Goal: Check status: Check status

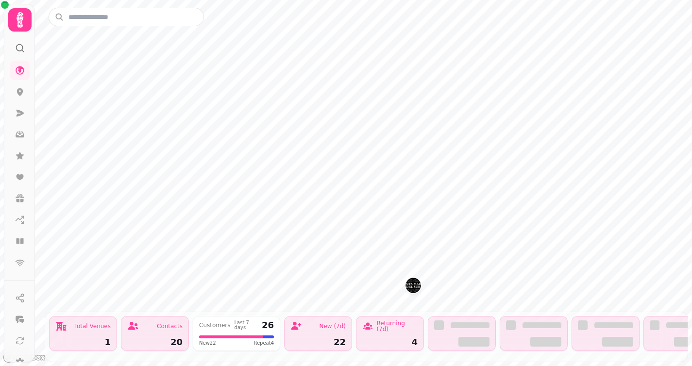
click at [20, 25] on icon at bounding box center [20, 20] width 7 height 16
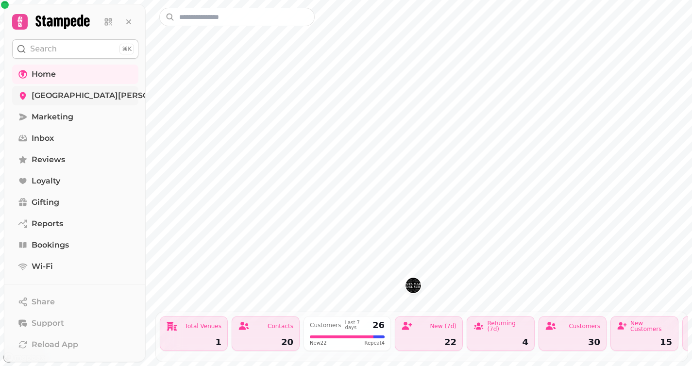
click at [52, 96] on span "[GEOGRAPHIC_DATA][PERSON_NAME]" at bounding box center [109, 96] width 155 height 12
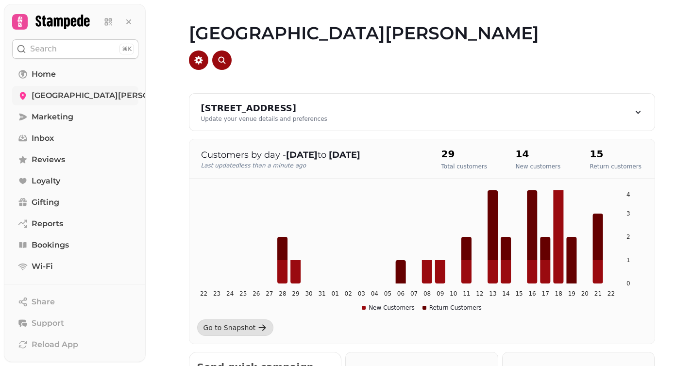
click at [65, 95] on span "[GEOGRAPHIC_DATA][PERSON_NAME]" at bounding box center [109, 96] width 155 height 12
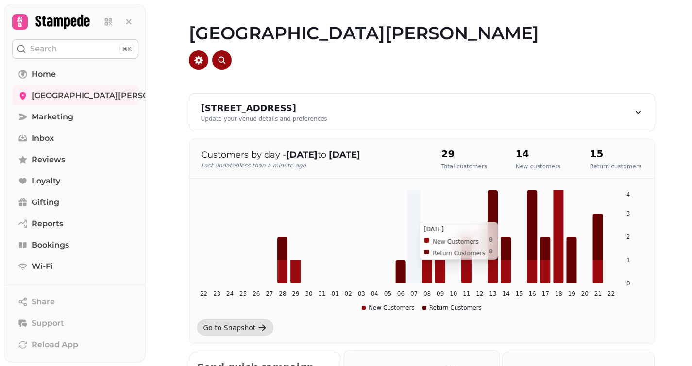
scroll to position [338, 0]
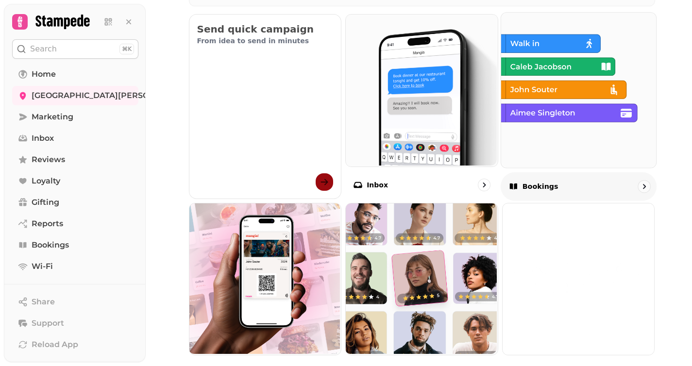
click at [531, 66] on img at bounding box center [577, 89] width 155 height 155
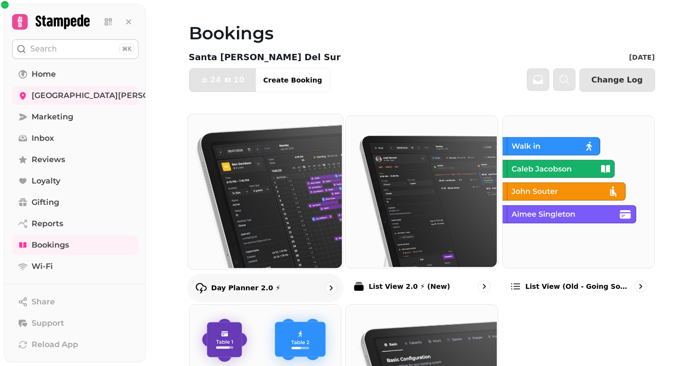
click at [281, 178] on img at bounding box center [263, 190] width 155 height 155
click at [288, 179] on img at bounding box center [263, 190] width 155 height 155
click at [270, 187] on img at bounding box center [263, 190] width 155 height 155
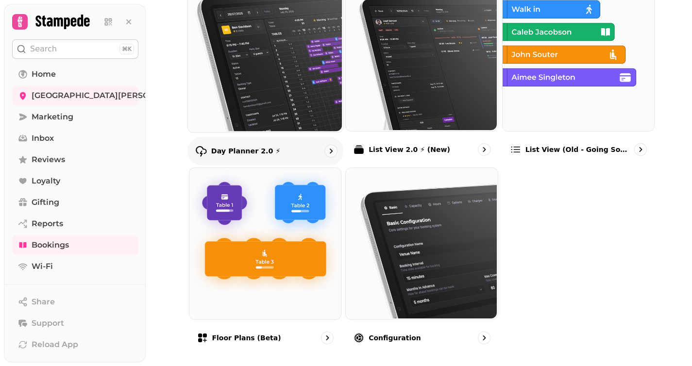
scroll to position [135, 0]
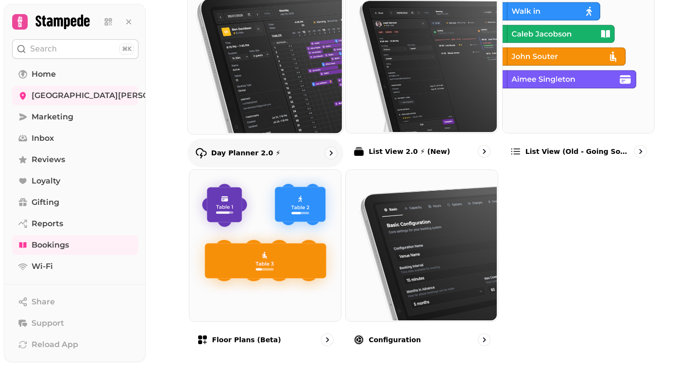
click at [264, 85] on img at bounding box center [263, 55] width 155 height 155
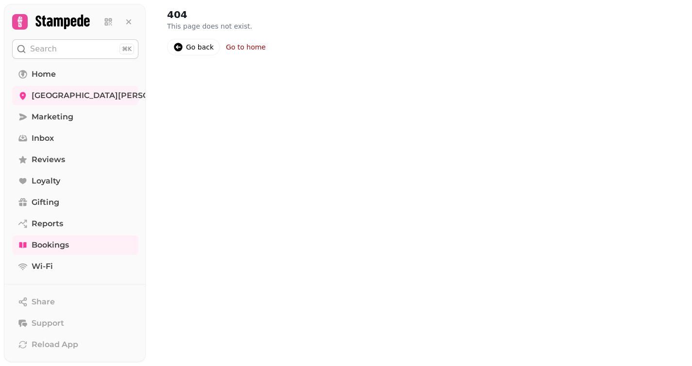
click at [182, 48] on icon at bounding box center [178, 47] width 9 height 9
click at [67, 94] on span "[GEOGRAPHIC_DATA][PERSON_NAME]" at bounding box center [109, 96] width 155 height 12
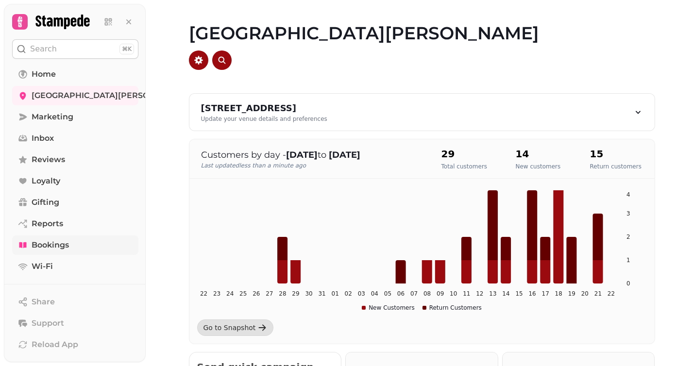
click at [50, 246] on span "Bookings" at bounding box center [50, 245] width 37 height 12
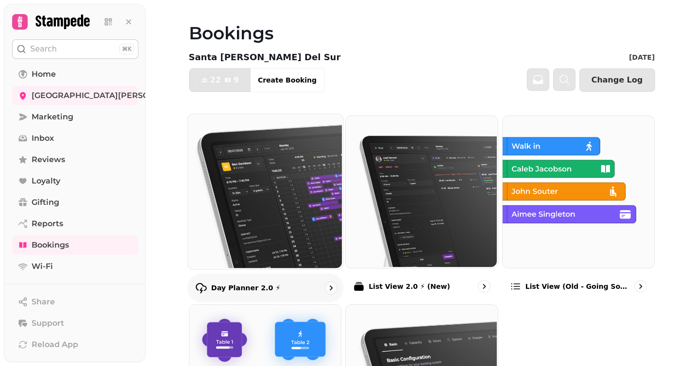
click at [279, 191] on img at bounding box center [263, 190] width 155 height 155
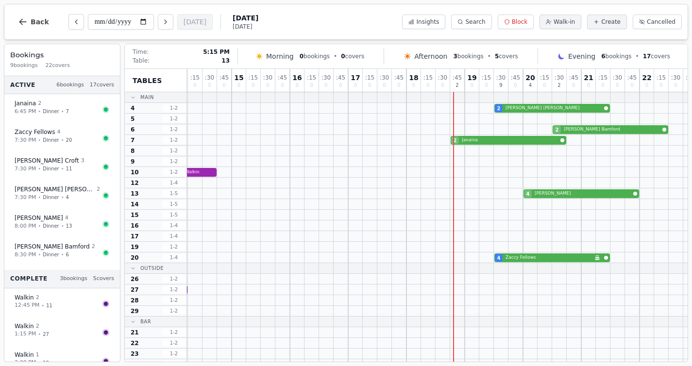
scroll to position [0, 139]
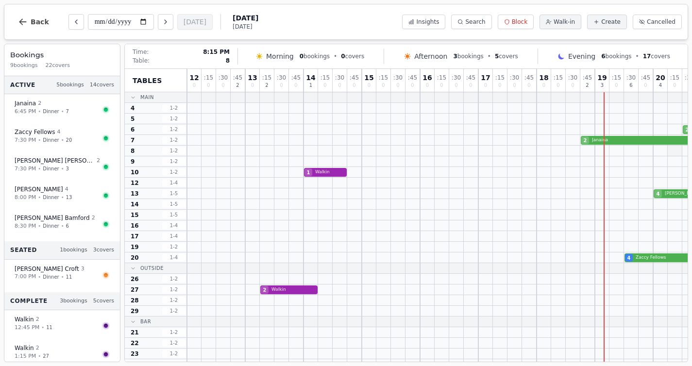
scroll to position [0, 169]
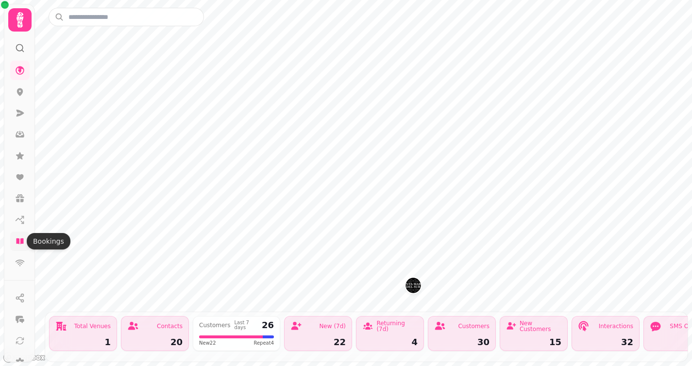
click at [19, 240] on icon at bounding box center [19, 241] width 7 height 6
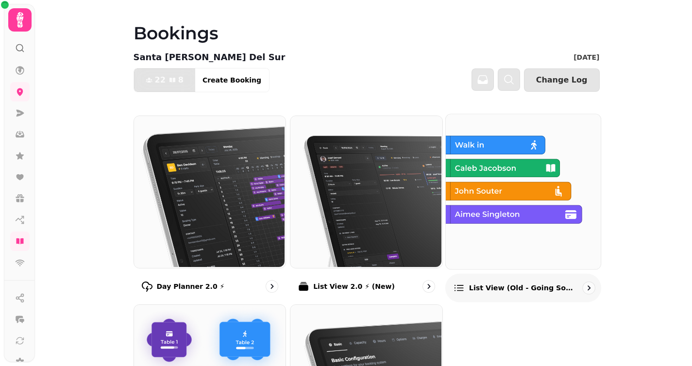
click at [492, 178] on img at bounding box center [522, 190] width 155 height 155
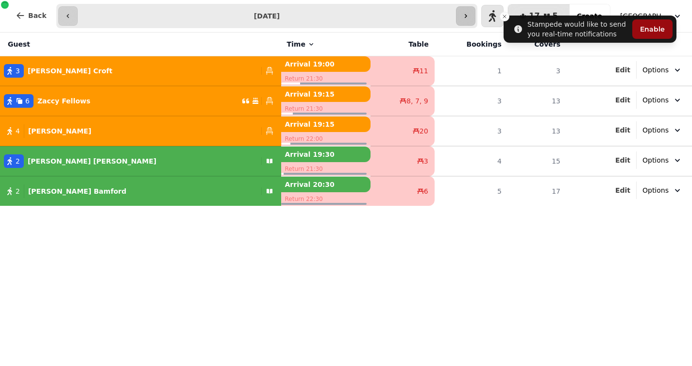
click at [470, 17] on icon "button" at bounding box center [466, 16] width 8 height 8
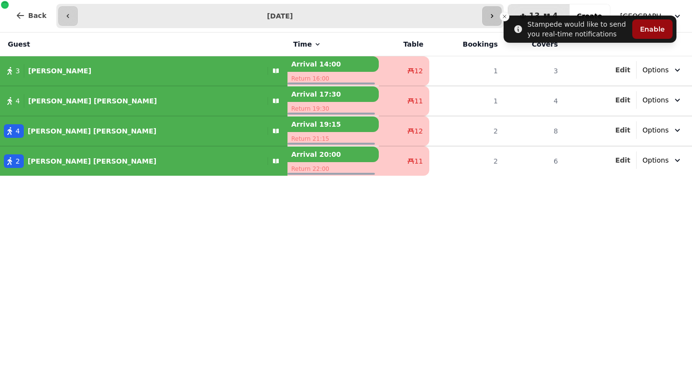
click at [473, 17] on input "**********" at bounding box center [280, 16] width 401 height 16
click at [494, 15] on icon "button" at bounding box center [492, 16] width 8 height 8
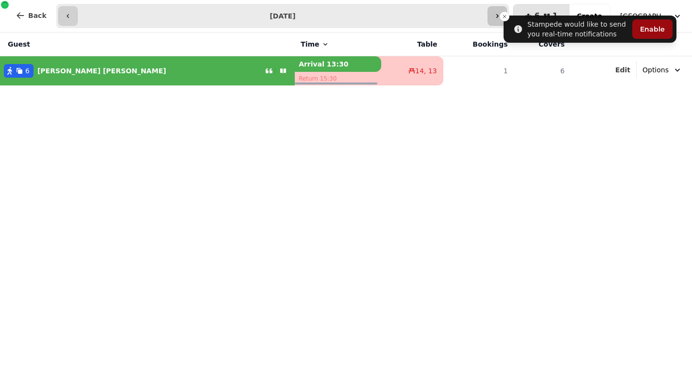
click at [494, 15] on button "button" at bounding box center [497, 15] width 19 height 19
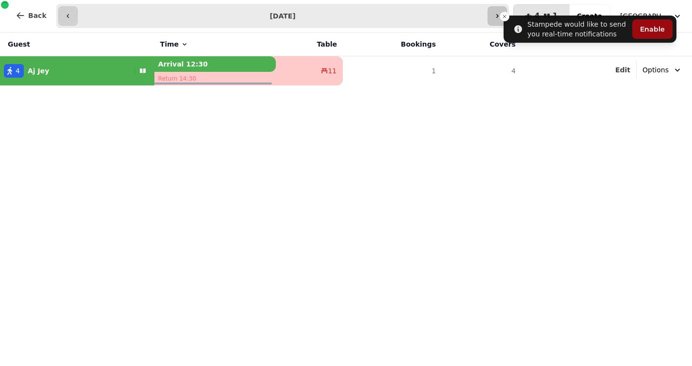
click at [494, 15] on button "button" at bounding box center [497, 15] width 19 height 19
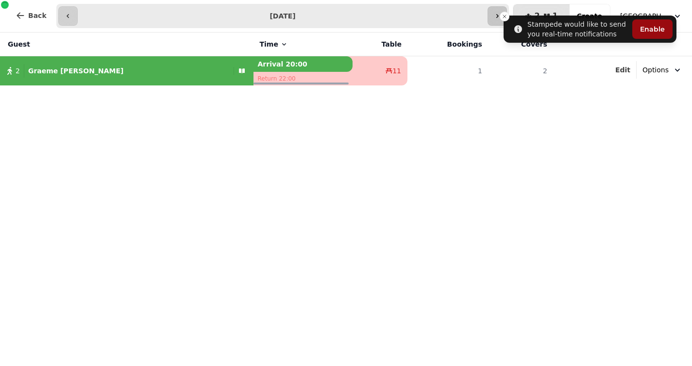
click at [496, 15] on button "button" at bounding box center [497, 15] width 19 height 19
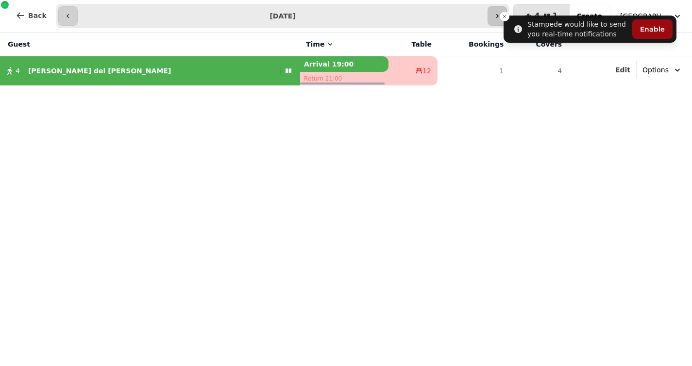
click at [498, 15] on button "button" at bounding box center [497, 15] width 19 height 19
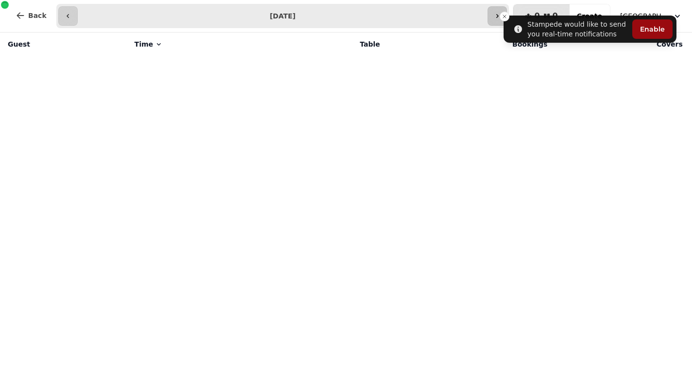
click at [498, 15] on icon "button" at bounding box center [497, 16] width 8 height 8
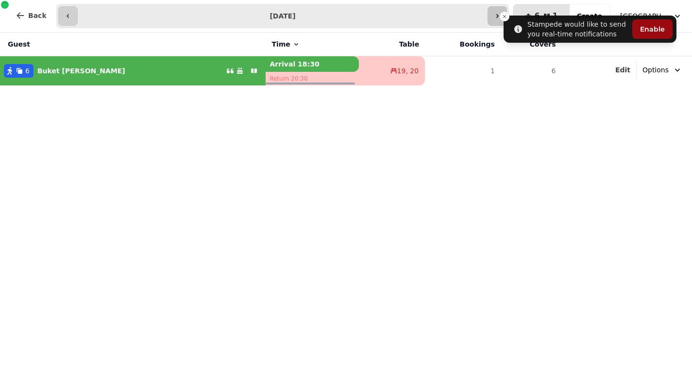
click at [498, 15] on button "button" at bounding box center [497, 15] width 19 height 19
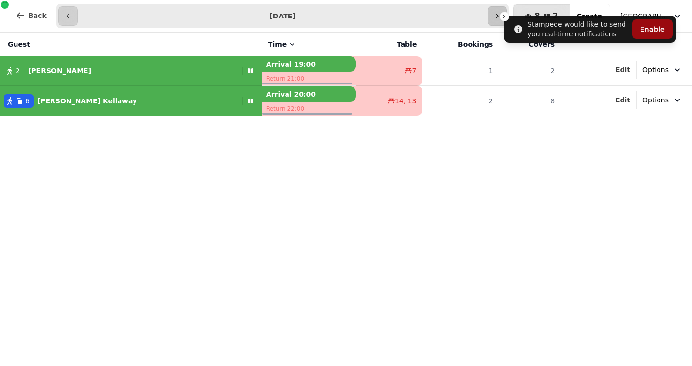
click at [498, 15] on button "button" at bounding box center [497, 15] width 19 height 19
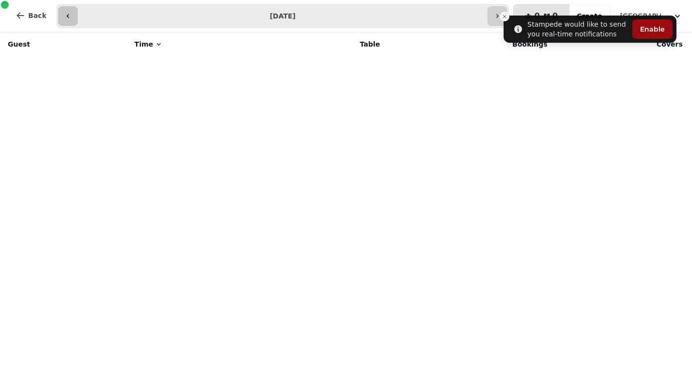
click at [66, 14] on icon "button" at bounding box center [68, 16] width 8 height 8
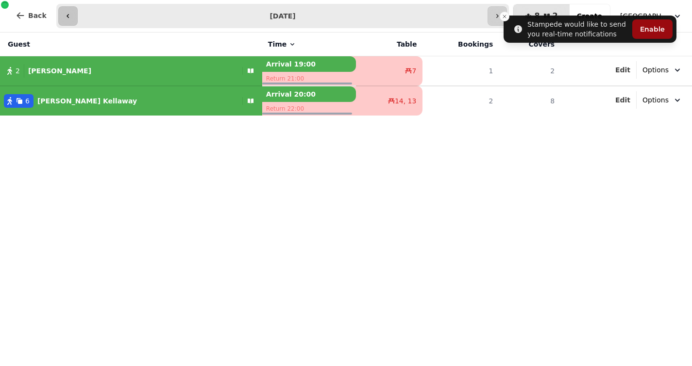
click at [66, 14] on icon "button" at bounding box center [68, 16] width 8 height 8
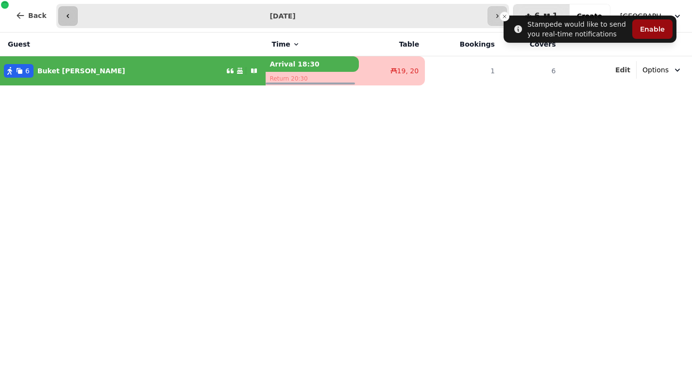
click at [66, 14] on icon "button" at bounding box center [68, 16] width 8 height 8
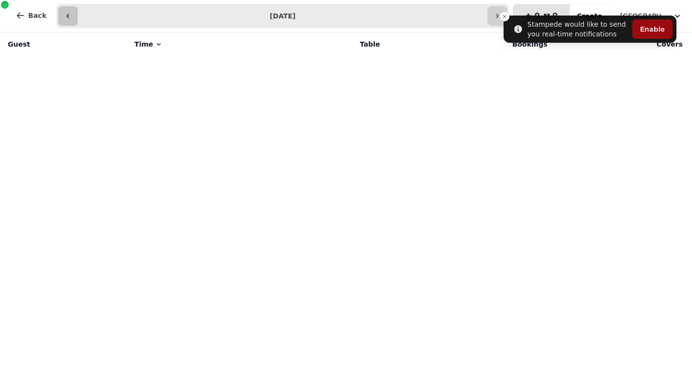
click at [66, 14] on icon "button" at bounding box center [68, 16] width 8 height 8
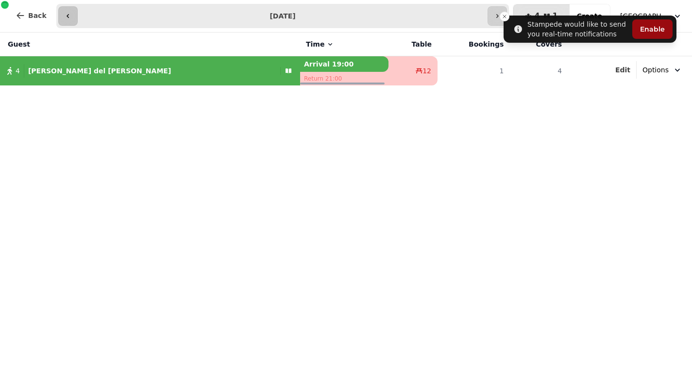
click at [66, 14] on icon "button" at bounding box center [68, 16] width 8 height 8
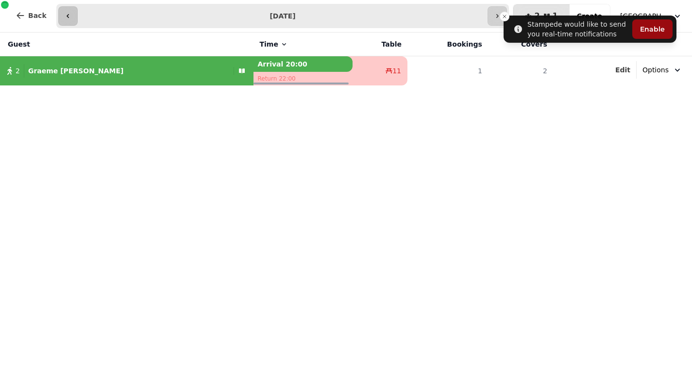
click at [66, 14] on icon "button" at bounding box center [68, 16] width 8 height 8
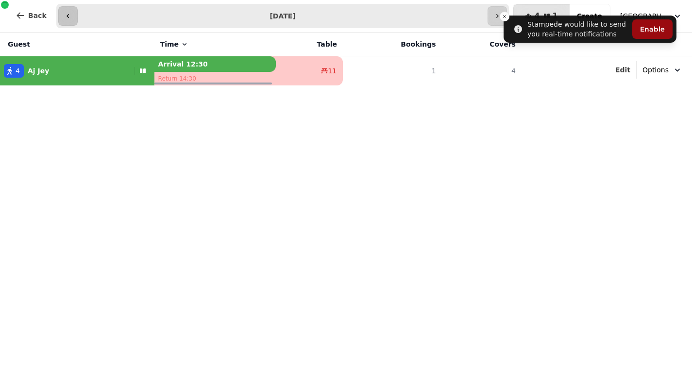
click at [66, 14] on icon "button" at bounding box center [68, 16] width 8 height 8
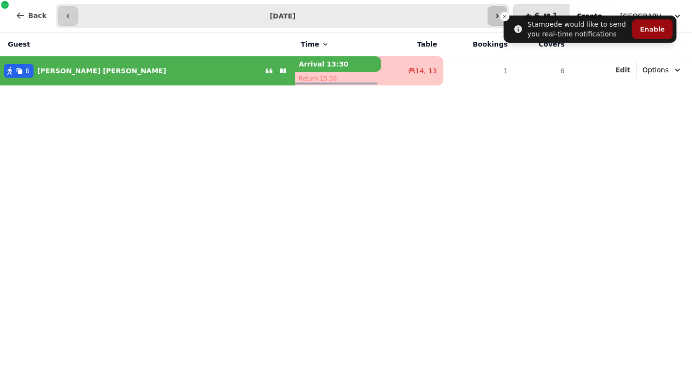
click at [497, 15] on button "button" at bounding box center [497, 15] width 19 height 19
type input "**********"
